Goal: Navigation & Orientation: Find specific page/section

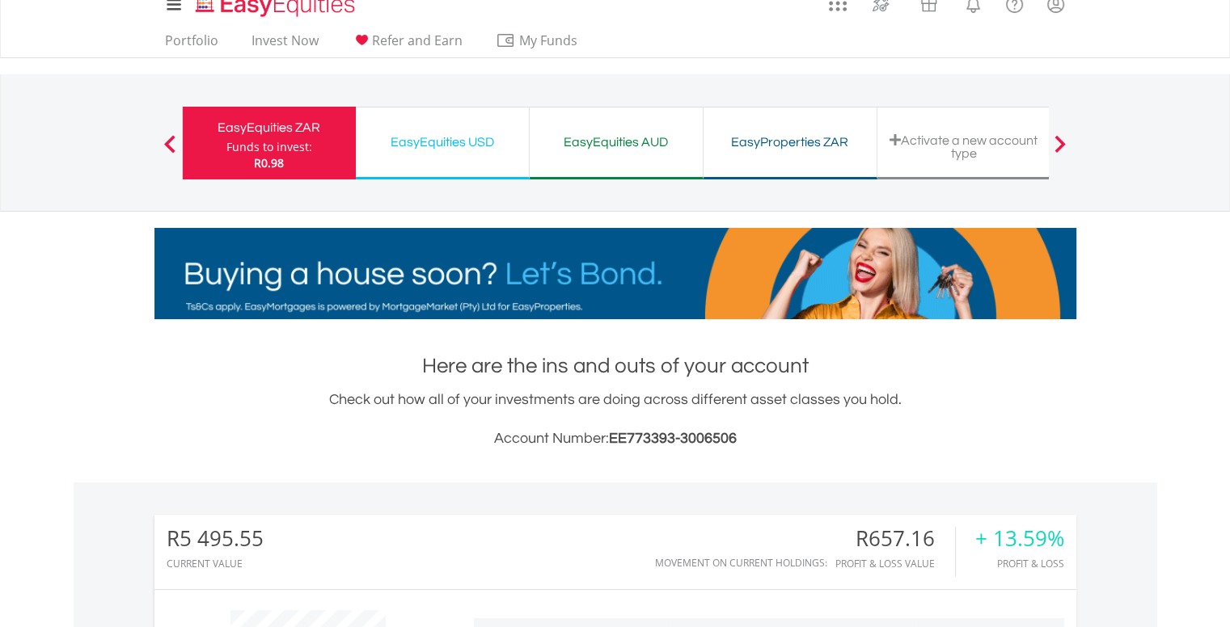
scroll to position [23, 0]
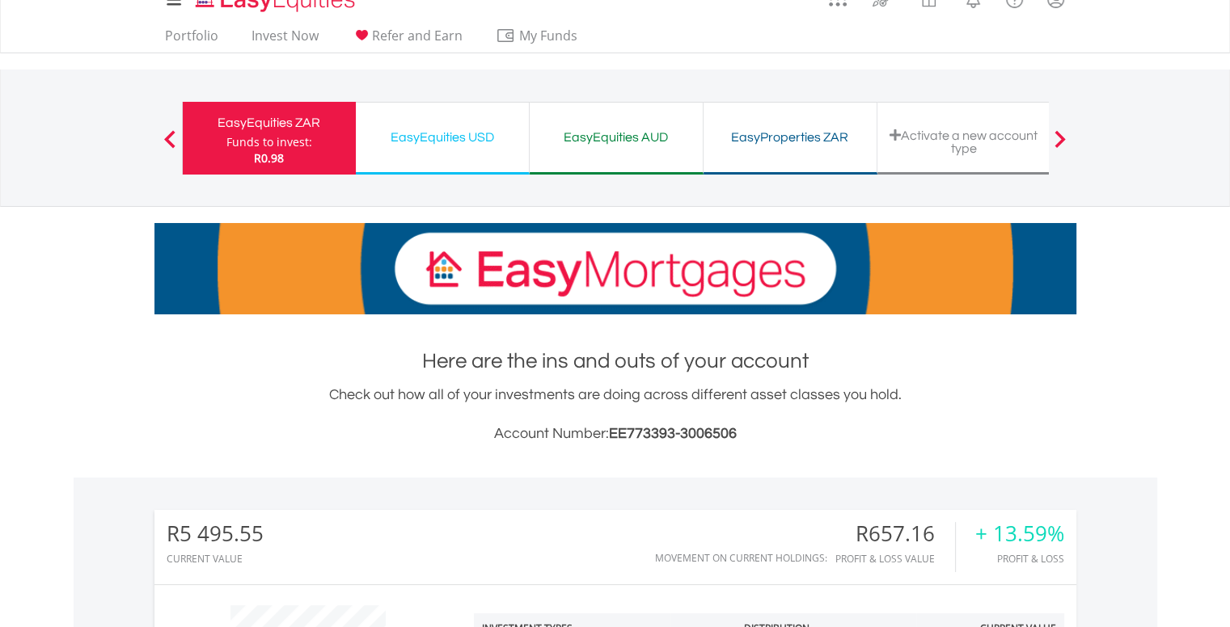
click at [386, 141] on div "EasyEquities USD" at bounding box center [442, 137] width 154 height 23
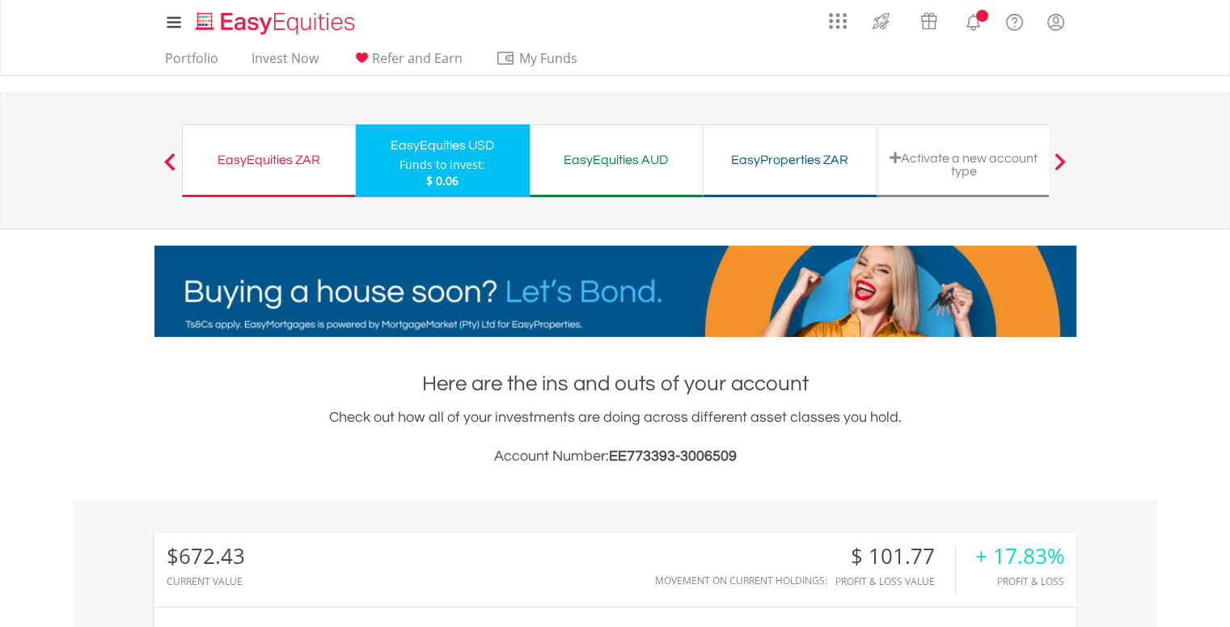
scroll to position [155, 307]
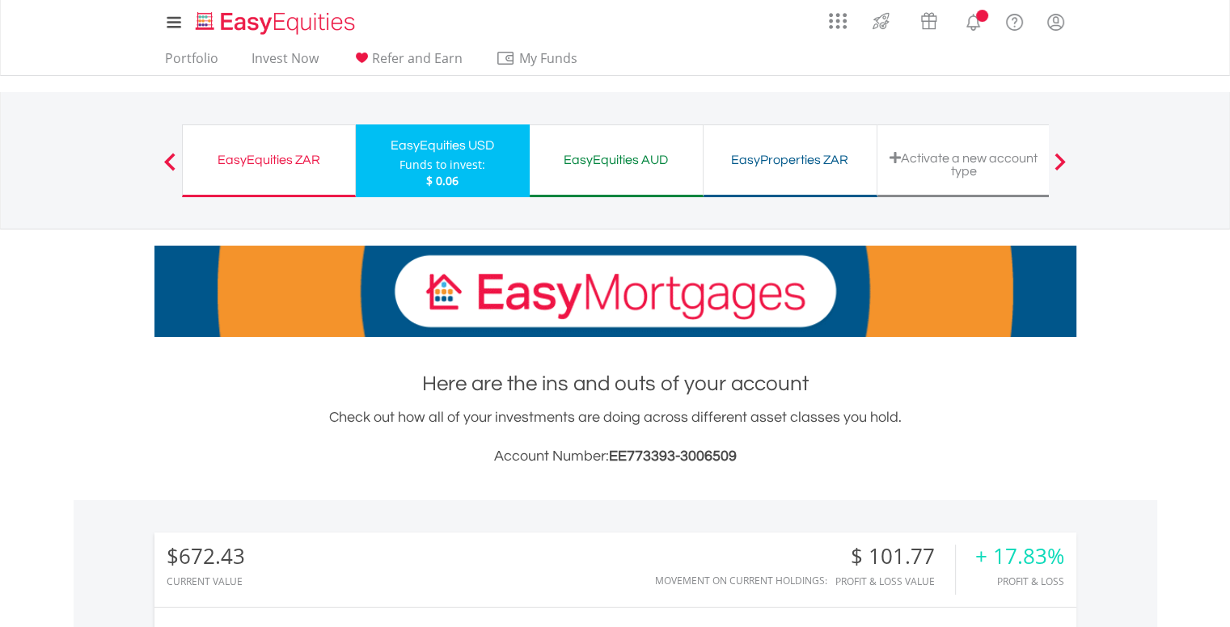
click at [572, 158] on div "EasyEquities AUD" at bounding box center [616, 160] width 154 height 23
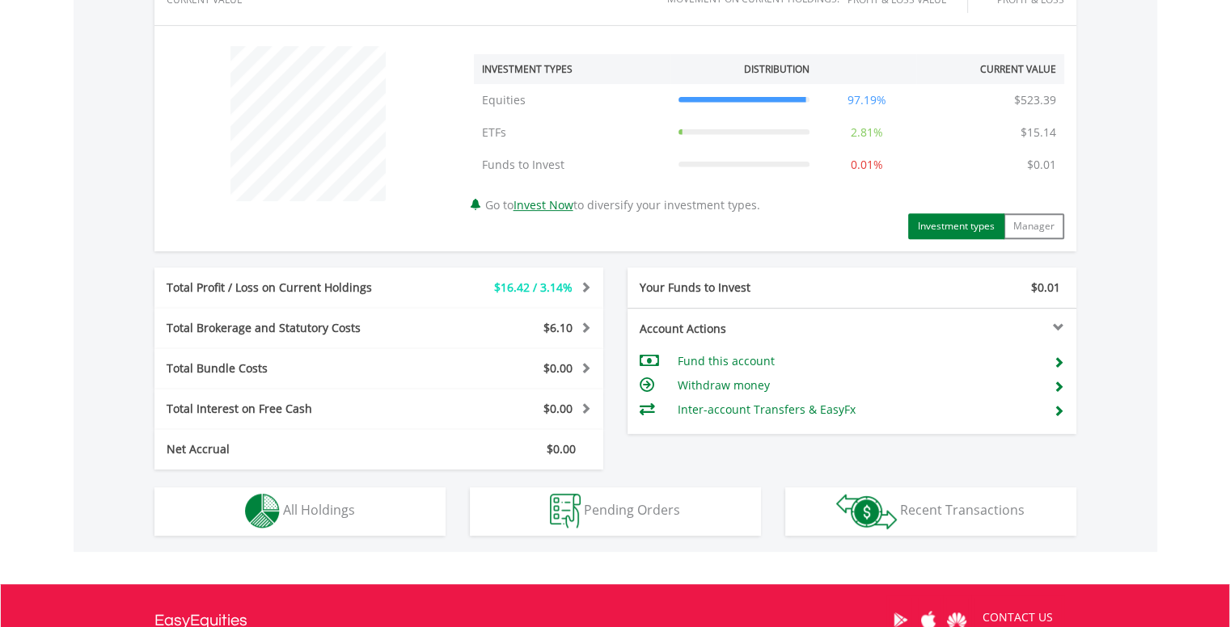
scroll to position [591, 0]
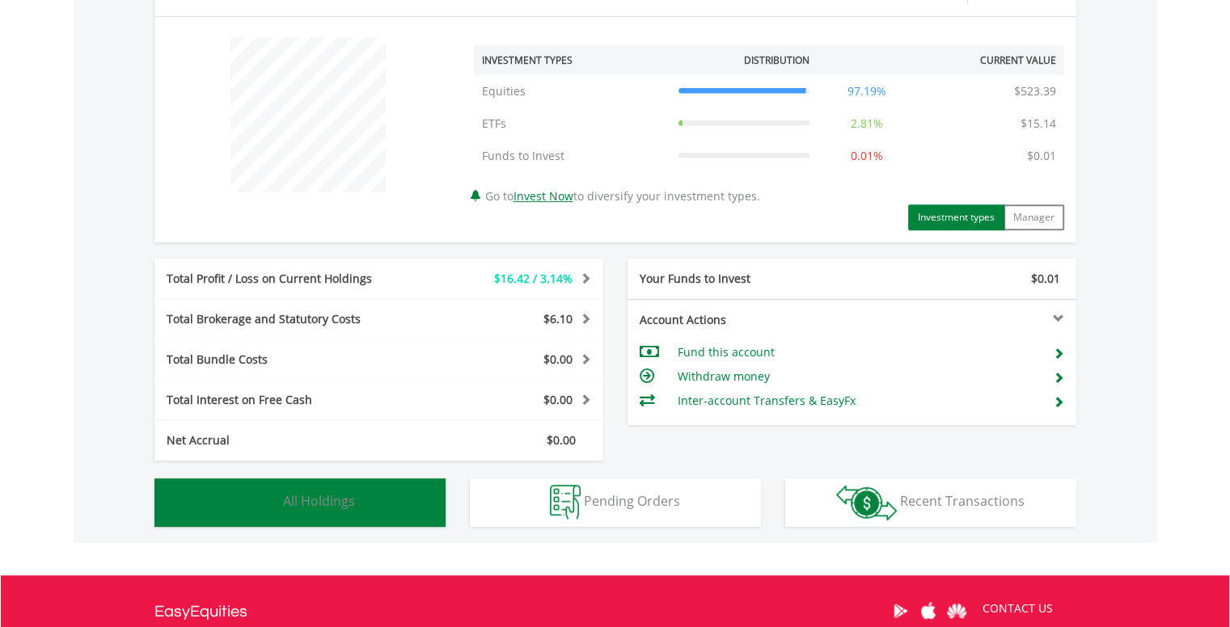
click at [372, 493] on button "Holdings All Holdings" at bounding box center [299, 503] width 291 height 49
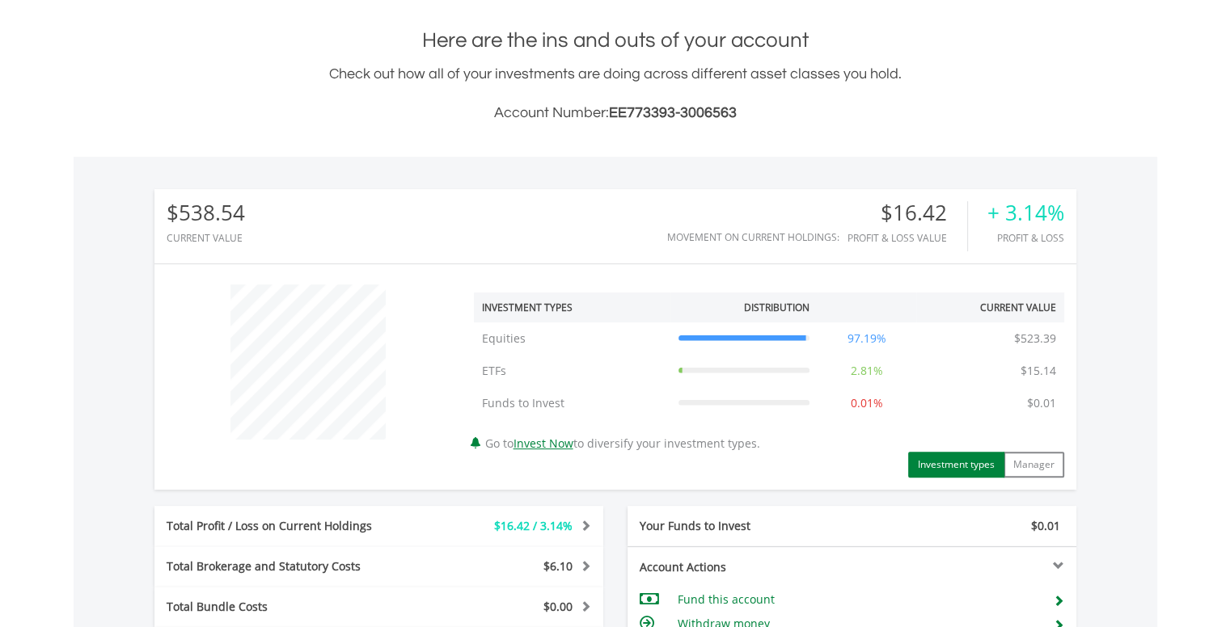
scroll to position [0, 0]
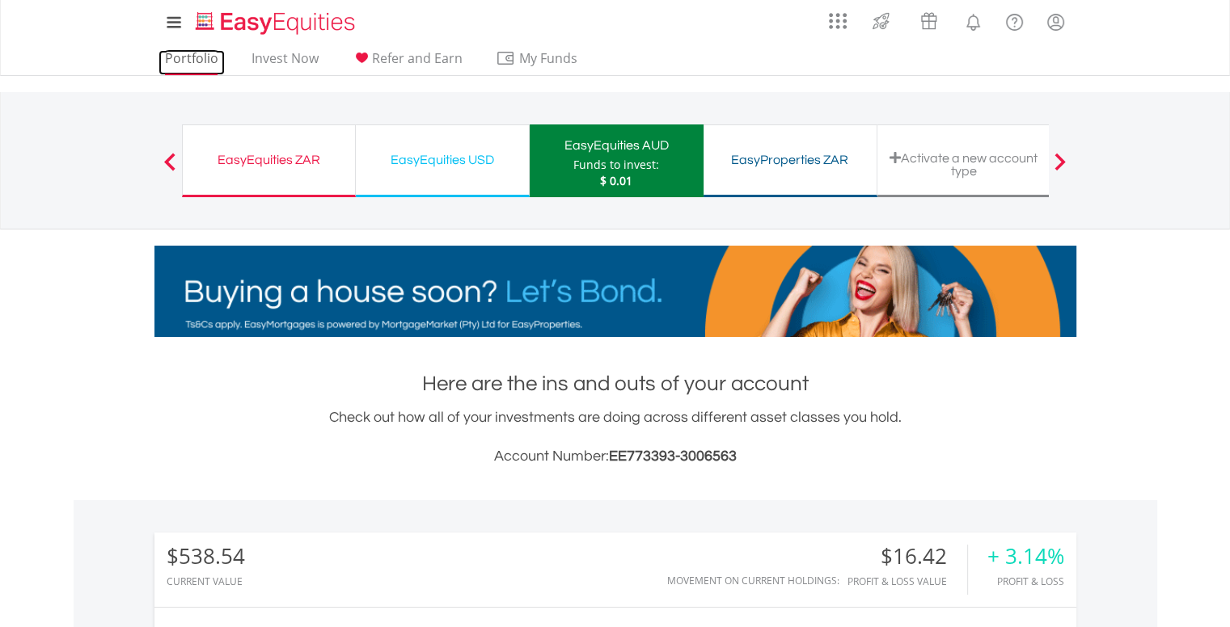
click at [173, 58] on link "Portfolio" at bounding box center [191, 62] width 66 height 25
